Goal: Information Seeking & Learning: Learn about a topic

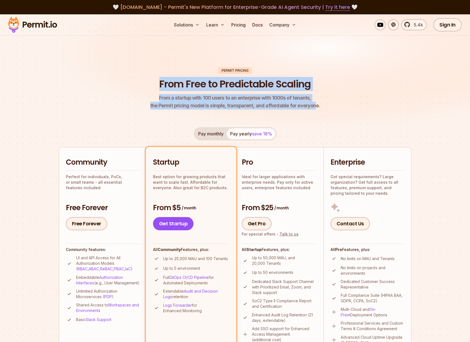
drag, startPoint x: 158, startPoint y: 84, endPoint x: 314, endPoint y: 105, distance: 157.5
click at [313, 105] on header "Permit Pricing From Free to Predictable Scaling From a startup with 100 users t…" at bounding box center [235, 88] width 353 height 42
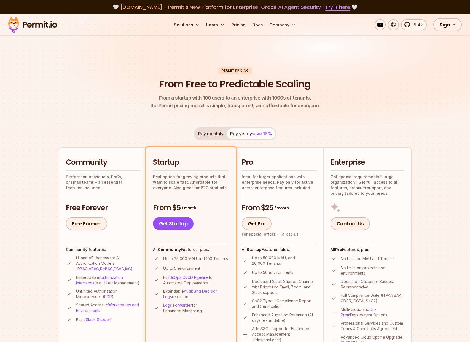
click at [319, 103] on header "Permit Pricing From Free to Predictable Scaling From a startup with 100 users t…" at bounding box center [235, 88] width 353 height 42
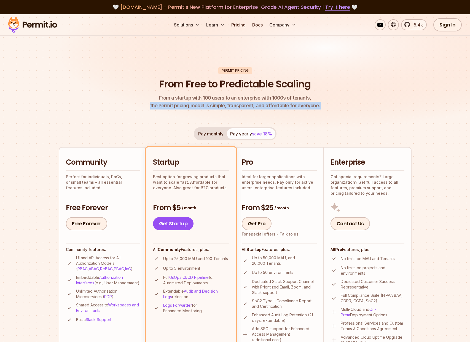
click at [319, 103] on header "Permit Pricing From Free to Predictable Scaling From a startup with 100 users t…" at bounding box center [235, 88] width 353 height 42
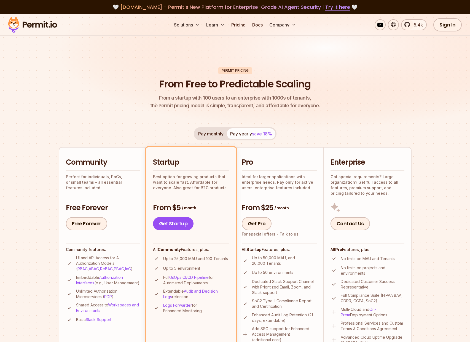
click at [319, 99] on header "Permit Pricing From Free to Predictable Scaling From a startup with 100 users t…" at bounding box center [235, 88] width 353 height 42
click at [320, 107] on header "Permit Pricing From Free to Predictable Scaling From a startup with 100 users t…" at bounding box center [235, 88] width 353 height 42
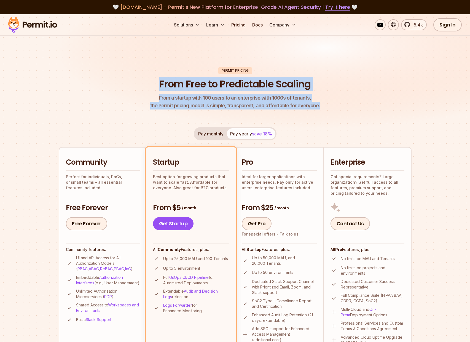
drag, startPoint x: 320, startPoint y: 106, endPoint x: 153, endPoint y: 85, distance: 167.6
click at [153, 85] on header "Permit Pricing From Free to Predictable Scaling From a startup with 100 users t…" at bounding box center [235, 88] width 353 height 42
click at [153, 84] on header "Permit Pricing From Free to Predictable Scaling From a startup with 100 users t…" at bounding box center [235, 88] width 353 height 42
drag, startPoint x: 156, startPoint y: 82, endPoint x: 332, endPoint y: 107, distance: 177.0
click at [332, 107] on header "Permit Pricing From Free to Predictable Scaling From a startup with 100 users t…" at bounding box center [235, 88] width 353 height 42
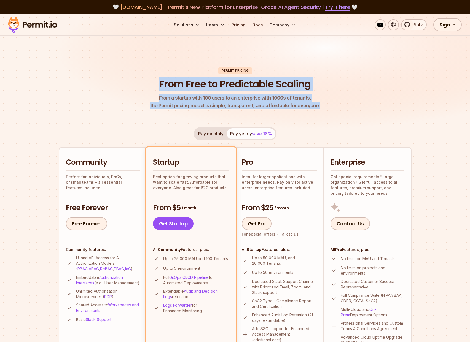
click at [332, 107] on header "Permit Pricing From Free to Predictable Scaling From a startup with 100 users t…" at bounding box center [235, 88] width 353 height 42
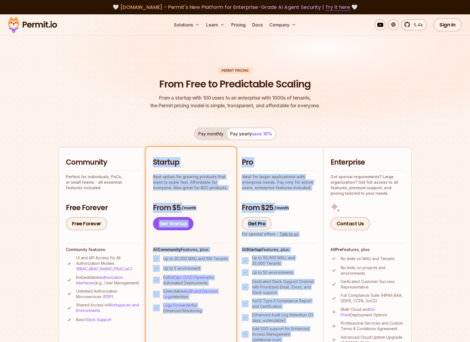
drag, startPoint x: 206, startPoint y: 139, endPoint x: 332, endPoint y: 141, distance: 126.1
click at [332, 141] on div "Pay monthly Pay yearly save 18% Community Perfect for individuals, PoCs, or sma…" at bounding box center [235, 241] width 353 height 229
click at [334, 136] on div "Pay monthly Pay yearly save 18% Community Perfect for individuals, PoCs, or sma…" at bounding box center [235, 241] width 353 height 229
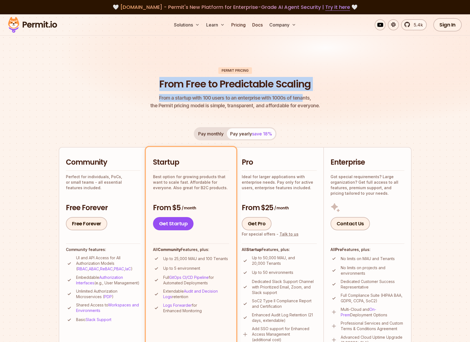
drag, startPoint x: 143, startPoint y: 78, endPoint x: 313, endPoint y: 99, distance: 170.9
click at [305, 98] on header "Permit Pricing From Free to Predictable Scaling From a startup with 100 users t…" at bounding box center [235, 88] width 353 height 42
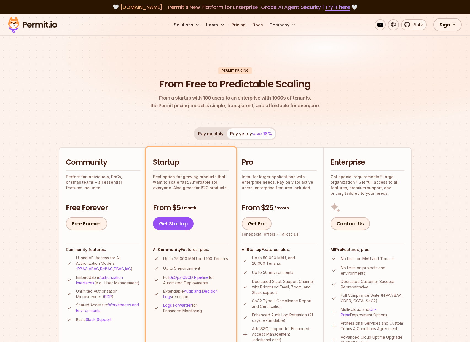
click at [321, 100] on header "Permit Pricing From Free to Predictable Scaling From a startup with 100 users t…" at bounding box center [235, 88] width 353 height 42
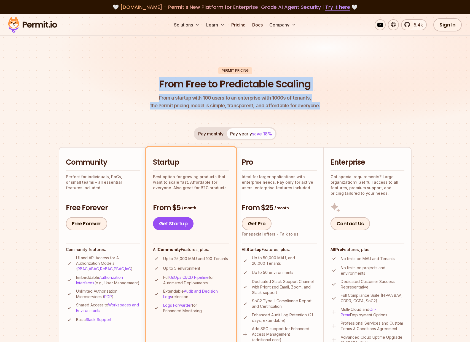
drag, startPoint x: 324, startPoint y: 107, endPoint x: 156, endPoint y: 85, distance: 169.4
click at [159, 86] on header "Permit Pricing From Free to Predictable Scaling From a startup with 100 users t…" at bounding box center [235, 88] width 353 height 42
click at [153, 84] on header "Permit Pricing From Free to Predictable Scaling From a startup with 100 users t…" at bounding box center [235, 88] width 353 height 42
drag, startPoint x: 155, startPoint y: 82, endPoint x: 328, endPoint y: 110, distance: 175.0
click at [324, 112] on div "Permit Pricing From Free to Predictable Scaling From a startup with 100 users t…" at bounding box center [235, 328] width 353 height 522
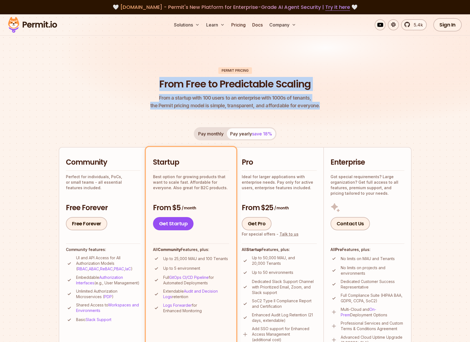
click at [330, 109] on header "Permit Pricing From Free to Predictable Scaling From a startup with 100 users t…" at bounding box center [235, 88] width 353 height 42
drag, startPoint x: 327, startPoint y: 109, endPoint x: 146, endPoint y: 75, distance: 183.9
click at [146, 75] on header "Permit Pricing From Free to Predictable Scaling From a startup with 100 users t…" at bounding box center [235, 88] width 353 height 42
drag, startPoint x: 146, startPoint y: 76, endPoint x: 338, endPoint y: 111, distance: 195.0
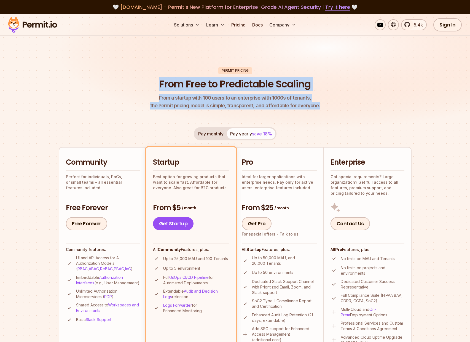
click at [338, 111] on div "Permit Pricing From Free to Predictable Scaling From a startup with 100 users t…" at bounding box center [235, 328] width 353 height 522
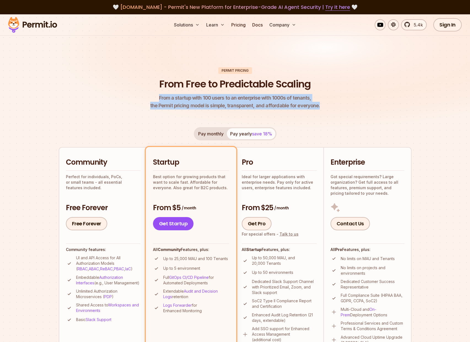
drag, startPoint x: 330, startPoint y: 111, endPoint x: 149, endPoint y: 87, distance: 182.5
click at [149, 87] on div "Permit Pricing From Free to Predictable Scaling From a startup with 100 users t…" at bounding box center [235, 328] width 353 height 522
click at [149, 87] on header "Permit Pricing From Free to Predictable Scaling From a startup with 100 users t…" at bounding box center [235, 88] width 353 height 42
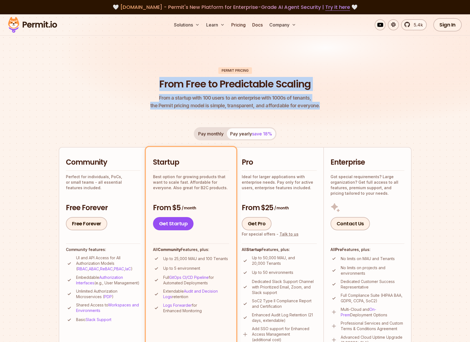
drag, startPoint x: 158, startPoint y: 77, endPoint x: 352, endPoint y: 109, distance: 196.9
click at [352, 109] on header "Permit Pricing From Free to Predictable Scaling From a startup with 100 users t…" at bounding box center [235, 88] width 353 height 42
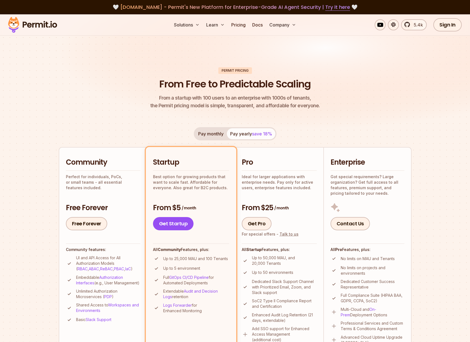
scroll to position [33, 0]
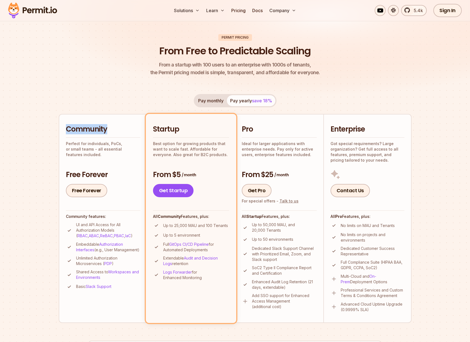
drag, startPoint x: 67, startPoint y: 128, endPoint x: 116, endPoint y: 129, distance: 49.1
click at [116, 129] on h2 "Community" at bounding box center [103, 129] width 74 height 10
click at [115, 129] on h2 "Community" at bounding box center [103, 129] width 74 height 10
drag, startPoint x: 82, startPoint y: 175, endPoint x: 116, endPoint y: 177, distance: 34.0
click at [116, 177] on li "Community Perfect for individuals, PoCs, or small teams - all essential feature…" at bounding box center [103, 218] width 88 height 209
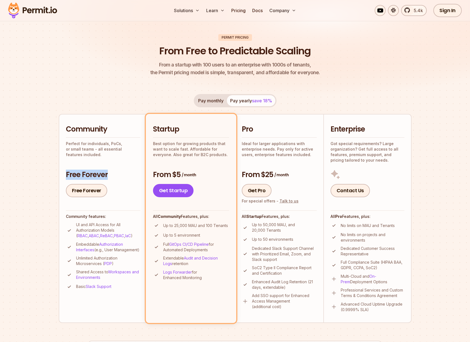
click at [116, 177] on h3 "Free Forever" at bounding box center [103, 175] width 74 height 10
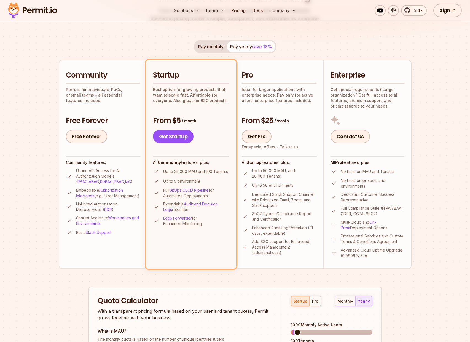
scroll to position [99, 0]
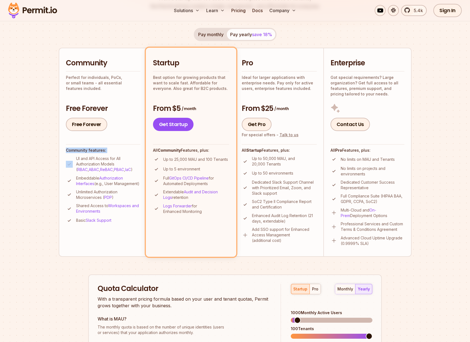
drag, startPoint x: 59, startPoint y: 150, endPoint x: 135, endPoint y: 154, distance: 76.3
click at [135, 154] on section "Permit Pricing From Free to Predictable Scaling From a startup with 100 users t…" at bounding box center [235, 213] width 470 height 597
click at [135, 154] on div "Community features: UI and API Access for All Authorization Models ( RBAC , ABA…" at bounding box center [103, 183] width 74 height 79
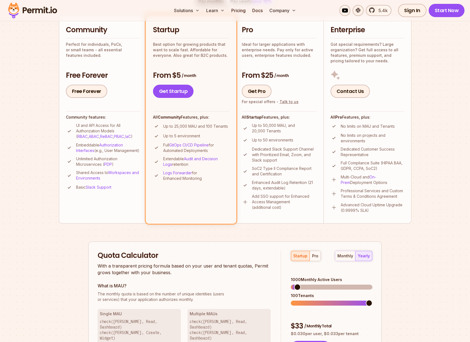
scroll to position [0, 0]
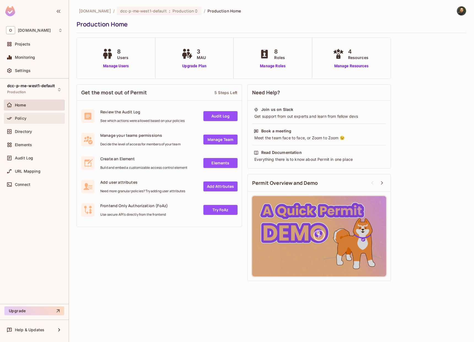
click at [30, 115] on div "Policy" at bounding box center [34, 118] width 57 height 7
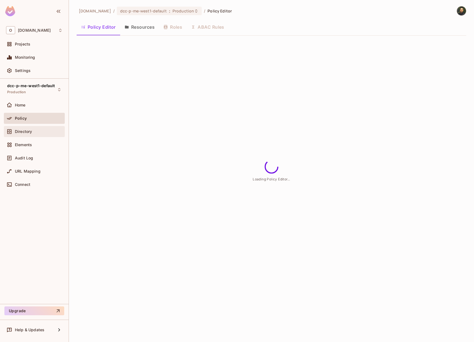
click at [33, 134] on div "Directory" at bounding box center [39, 131] width 48 height 4
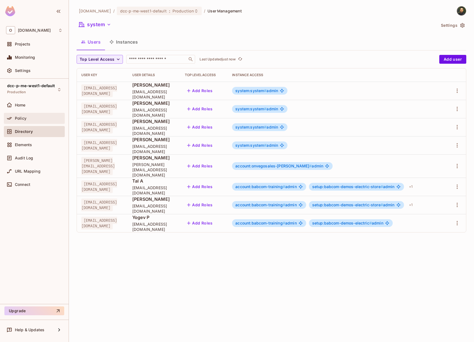
click at [35, 122] on div "Policy" at bounding box center [34, 118] width 61 height 11
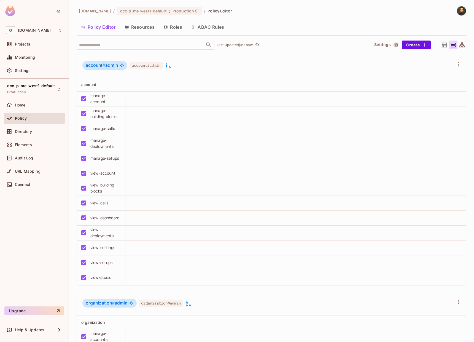
click at [170, 33] on button "Roles" at bounding box center [173, 27] width 28 height 14
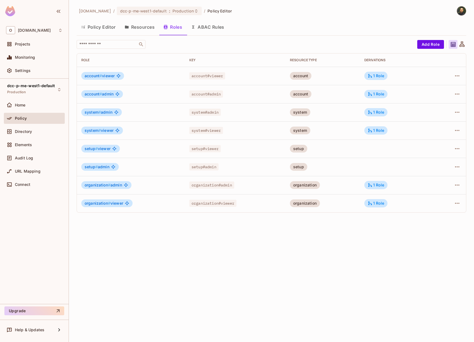
click at [135, 30] on button "Resources" at bounding box center [139, 27] width 39 height 14
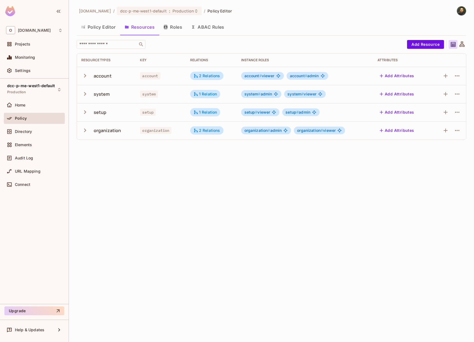
click at [84, 114] on icon "button" at bounding box center [85, 112] width 2 height 4
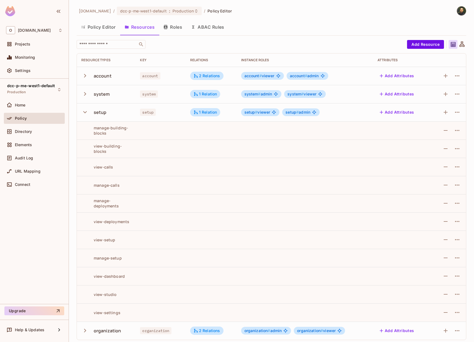
click at [84, 114] on icon "button" at bounding box center [84, 111] width 7 height 7
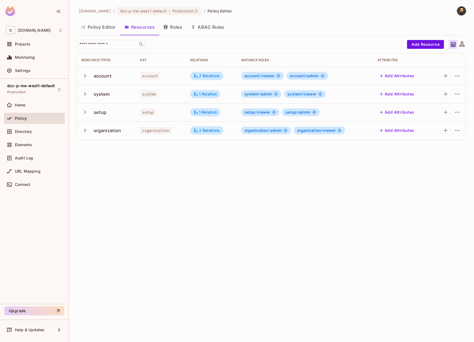
click at [182, 30] on button "Roles" at bounding box center [173, 27] width 28 height 14
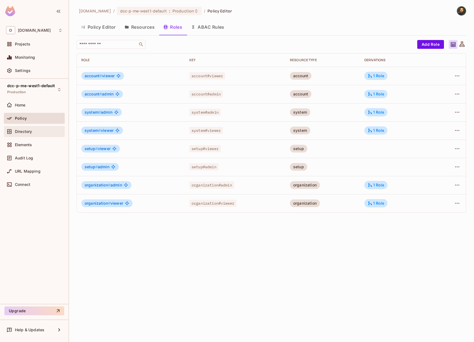
click at [36, 129] on div "Directory" at bounding box center [39, 131] width 48 height 4
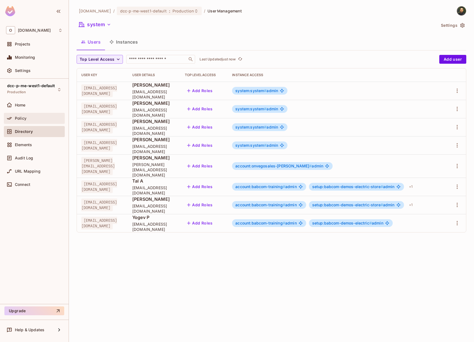
click at [27, 121] on div "Policy" at bounding box center [34, 118] width 57 height 7
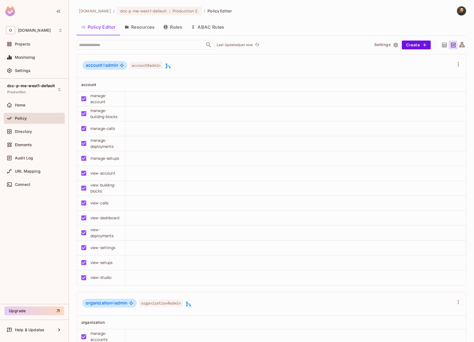
click at [153, 31] on button "Resources" at bounding box center [139, 27] width 39 height 14
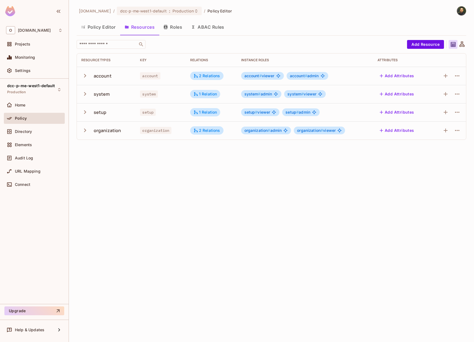
click at [168, 30] on button "Roles" at bounding box center [173, 27] width 28 height 14
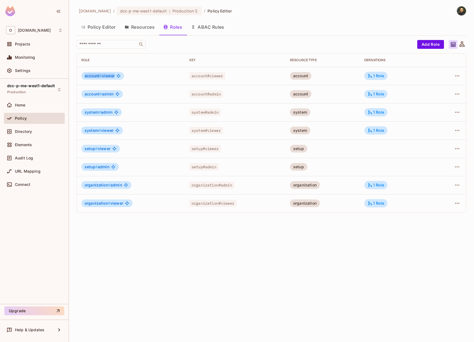
drag, startPoint x: 82, startPoint y: 76, endPoint x: 130, endPoint y: 77, distance: 48.6
click at [130, 77] on div "account # viewer" at bounding box center [130, 76] width 99 height 8
drag, startPoint x: 82, startPoint y: 116, endPoint x: 142, endPoint y: 117, distance: 59.9
click at [142, 117] on td "system # admin" at bounding box center [131, 112] width 108 height 18
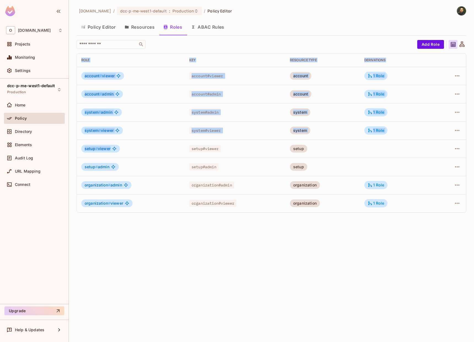
drag, startPoint x: 76, startPoint y: 147, endPoint x: 142, endPoint y: 151, distance: 65.5
click at [142, 151] on div "[DOMAIN_NAME] / dcc-p-me-west1-default : Production / Policy Editor Policy Edit…" at bounding box center [272, 171] width 406 height 342
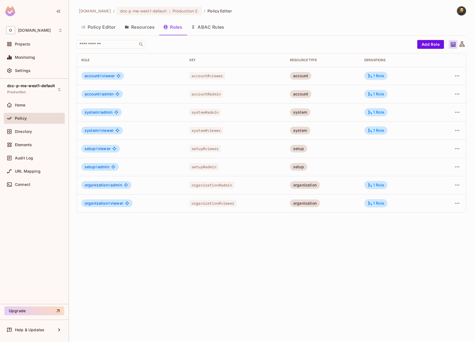
click at [143, 151] on div "setup # viewer" at bounding box center [130, 149] width 99 height 8
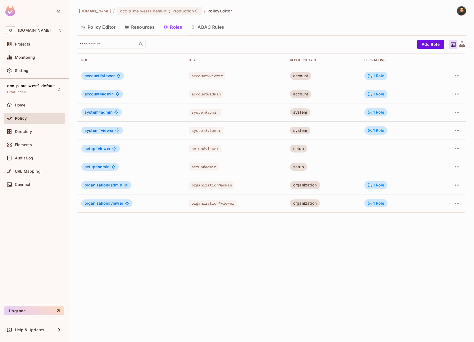
click at [132, 168] on div "setup # admin" at bounding box center [130, 167] width 99 height 8
click at [133, 180] on td "organization # admin" at bounding box center [131, 185] width 108 height 18
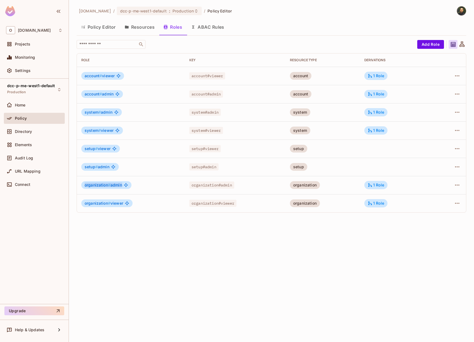
click at [133, 180] on td "organization # admin" at bounding box center [131, 185] width 108 height 18
click at [139, 175] on td "setup # admin" at bounding box center [131, 167] width 108 height 18
click at [130, 126] on td "system # viewer" at bounding box center [131, 130] width 108 height 18
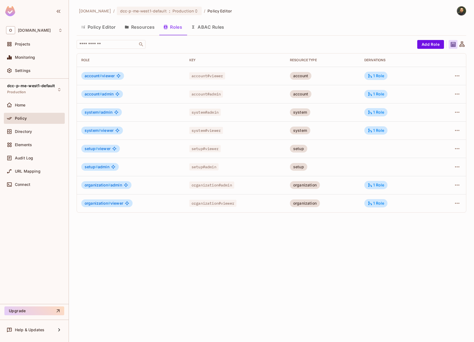
click at [138, 116] on div "system # admin" at bounding box center [130, 112] width 99 height 8
click at [159, 124] on td "system # viewer" at bounding box center [131, 130] width 108 height 18
drag, startPoint x: 80, startPoint y: 61, endPoint x: 390, endPoint y: 238, distance: 356.2
click at [390, 238] on div "[DOMAIN_NAME] / dcc-p-me-west1-default : Production / Policy Editor Policy Edit…" at bounding box center [272, 171] width 406 height 342
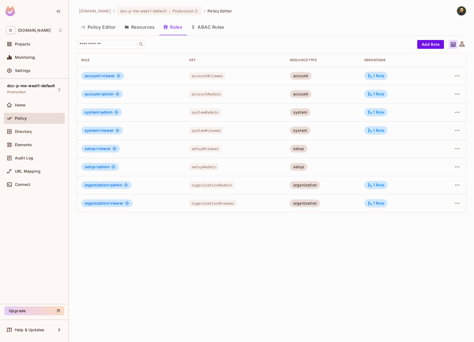
click at [393, 238] on div "[DOMAIN_NAME] / dcc-p-me-west1-default : Production / Policy Editor Policy Edit…" at bounding box center [272, 171] width 406 height 342
drag, startPoint x: 398, startPoint y: 220, endPoint x: 84, endPoint y: 55, distance: 353.7
click at [84, 55] on div "[DOMAIN_NAME] / dcc-p-me-west1-default : Production / Policy Editor Policy Edit…" at bounding box center [272, 171] width 406 height 342
click at [84, 55] on th "Role" at bounding box center [131, 60] width 108 height 13
click at [80, 58] on th "Role" at bounding box center [131, 60] width 108 height 13
